Goal: Navigation & Orientation: Find specific page/section

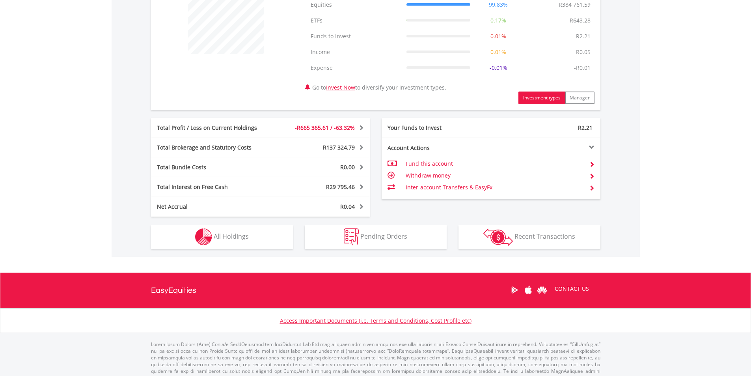
scroll to position [339, 0]
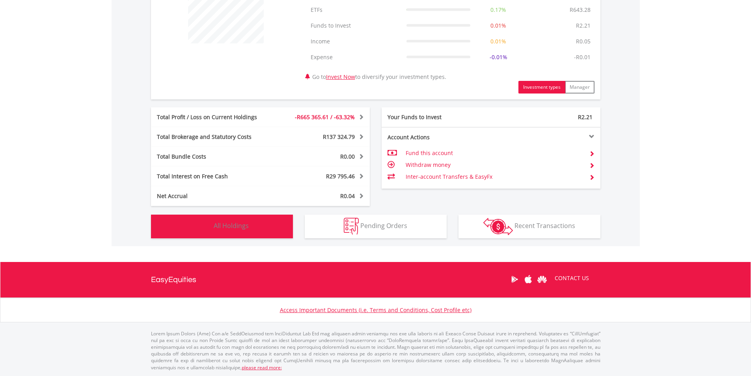
click at [243, 221] on button "Holdings All Holdings" at bounding box center [222, 226] width 142 height 24
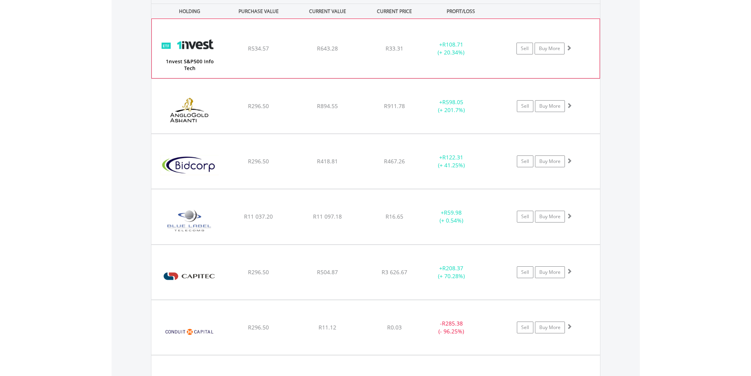
scroll to position [640, 0]
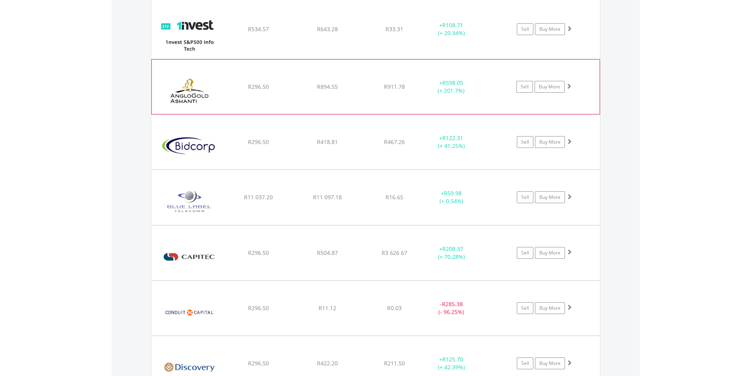
click at [213, 87] on img at bounding box center [190, 90] width 68 height 43
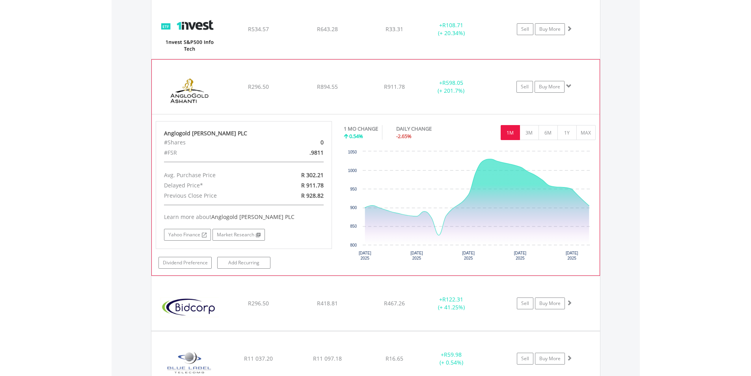
click at [214, 87] on img at bounding box center [190, 90] width 68 height 43
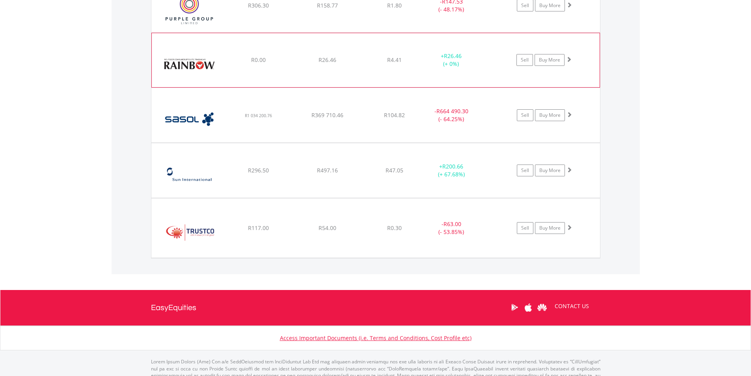
scroll to position [1191, 0]
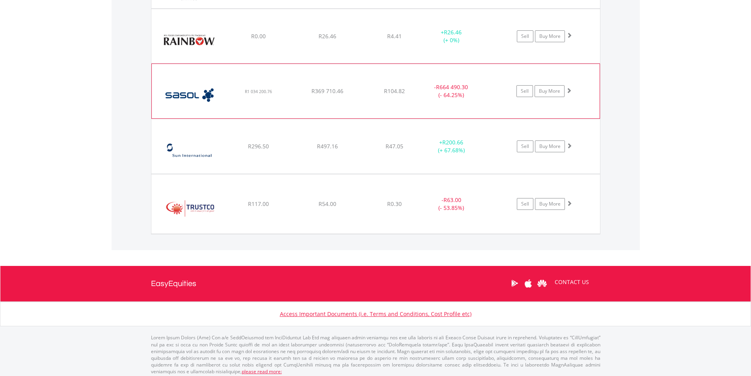
click at [207, 78] on img at bounding box center [190, 95] width 68 height 43
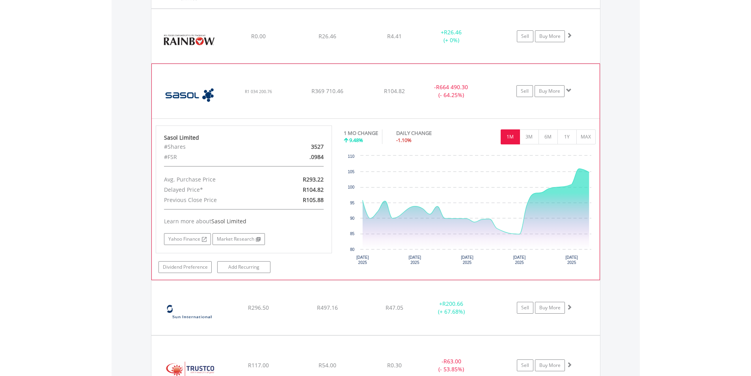
click at [207, 78] on img at bounding box center [190, 95] width 68 height 43
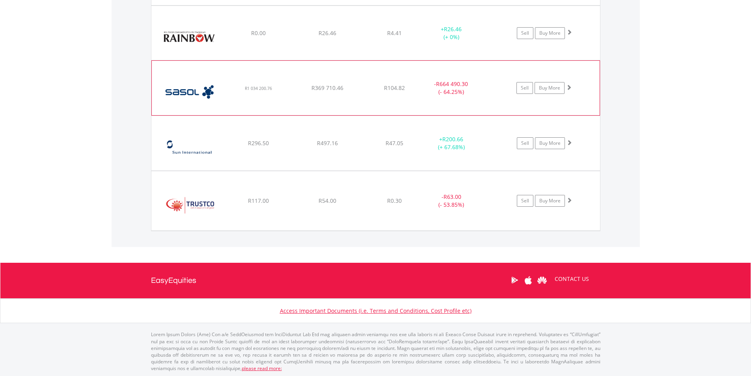
scroll to position [1195, 0]
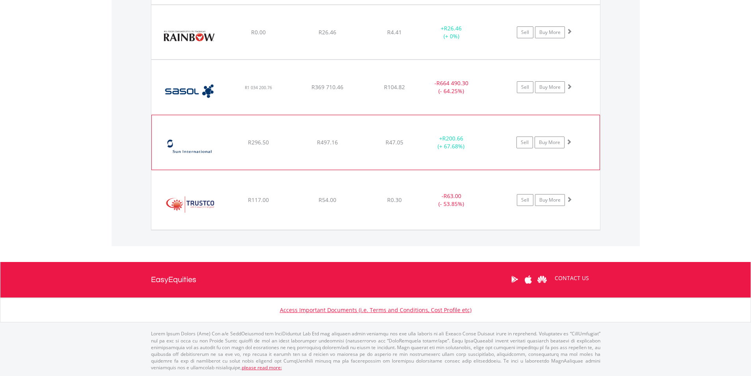
click at [204, 128] on img at bounding box center [190, 146] width 68 height 43
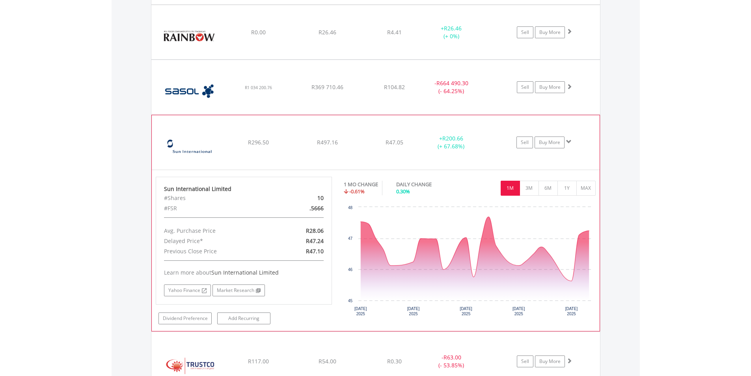
click at [204, 128] on img at bounding box center [190, 146] width 68 height 43
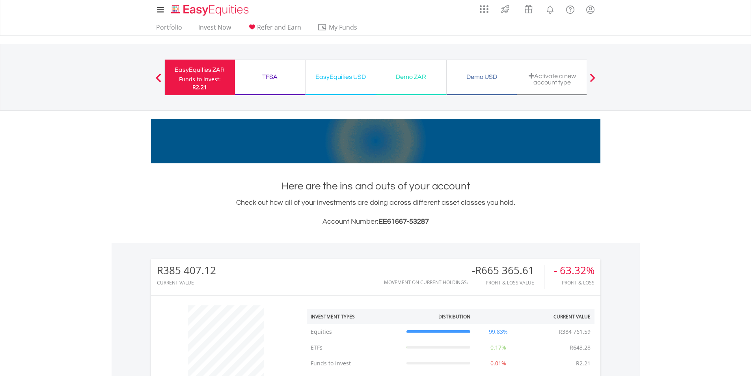
scroll to position [0, 0]
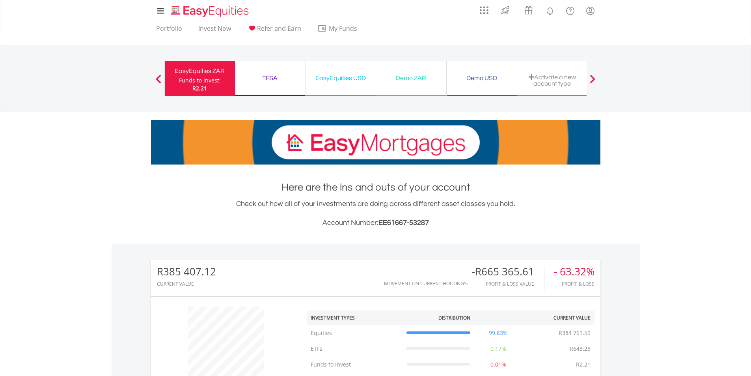
click at [275, 80] on div "TFSA" at bounding box center [270, 78] width 61 height 11
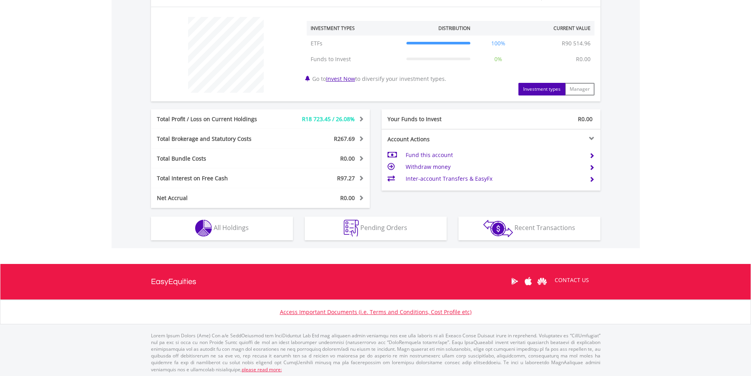
scroll to position [291, 0]
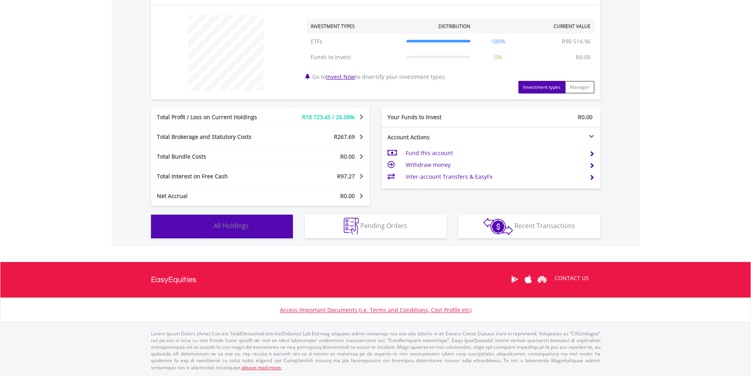
click at [236, 229] on span "All Holdings" at bounding box center [231, 225] width 35 height 9
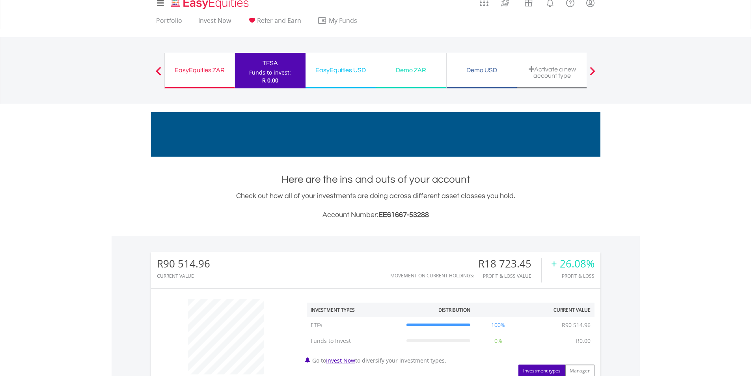
scroll to position [0, 0]
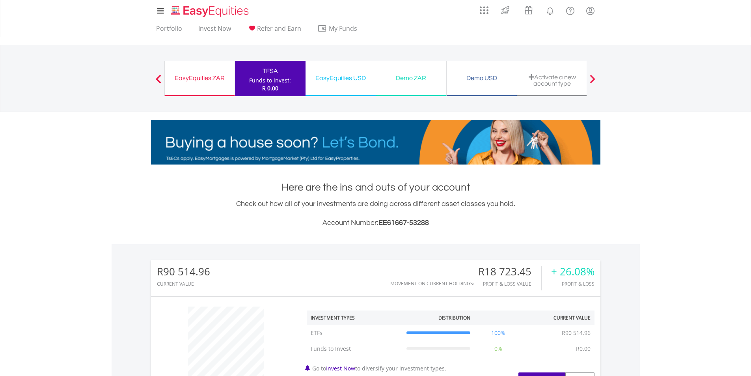
click at [199, 84] on div "EasyEquities ZAR Funds to invest: R 0.00" at bounding box center [199, 78] width 71 height 35
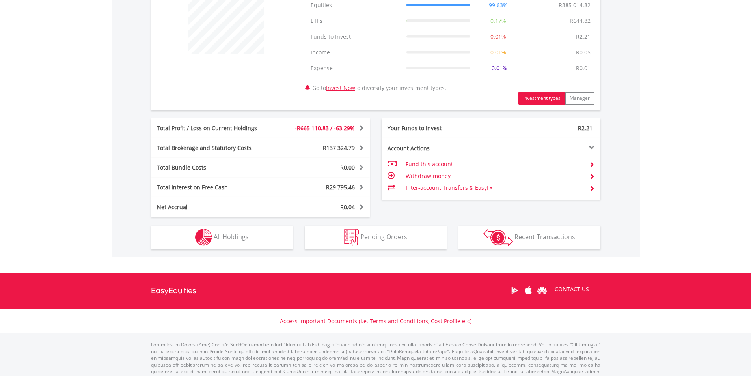
scroll to position [339, 0]
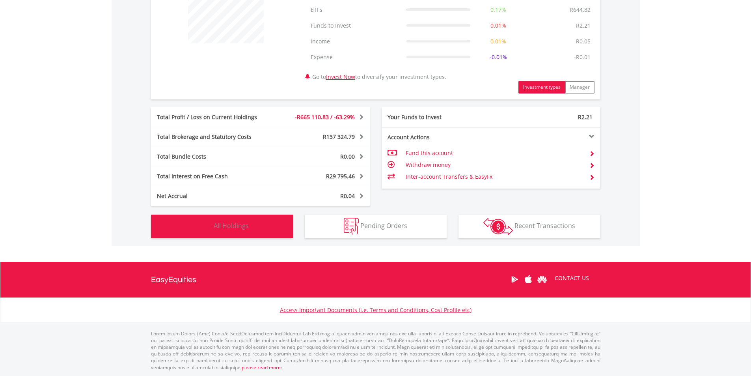
click at [215, 227] on span "All Holdings" at bounding box center [231, 225] width 35 height 9
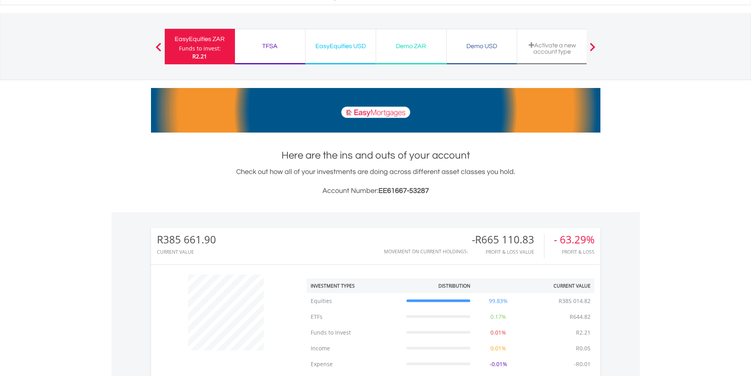
scroll to position [0, 0]
